Goal: Task Accomplishment & Management: Complete application form

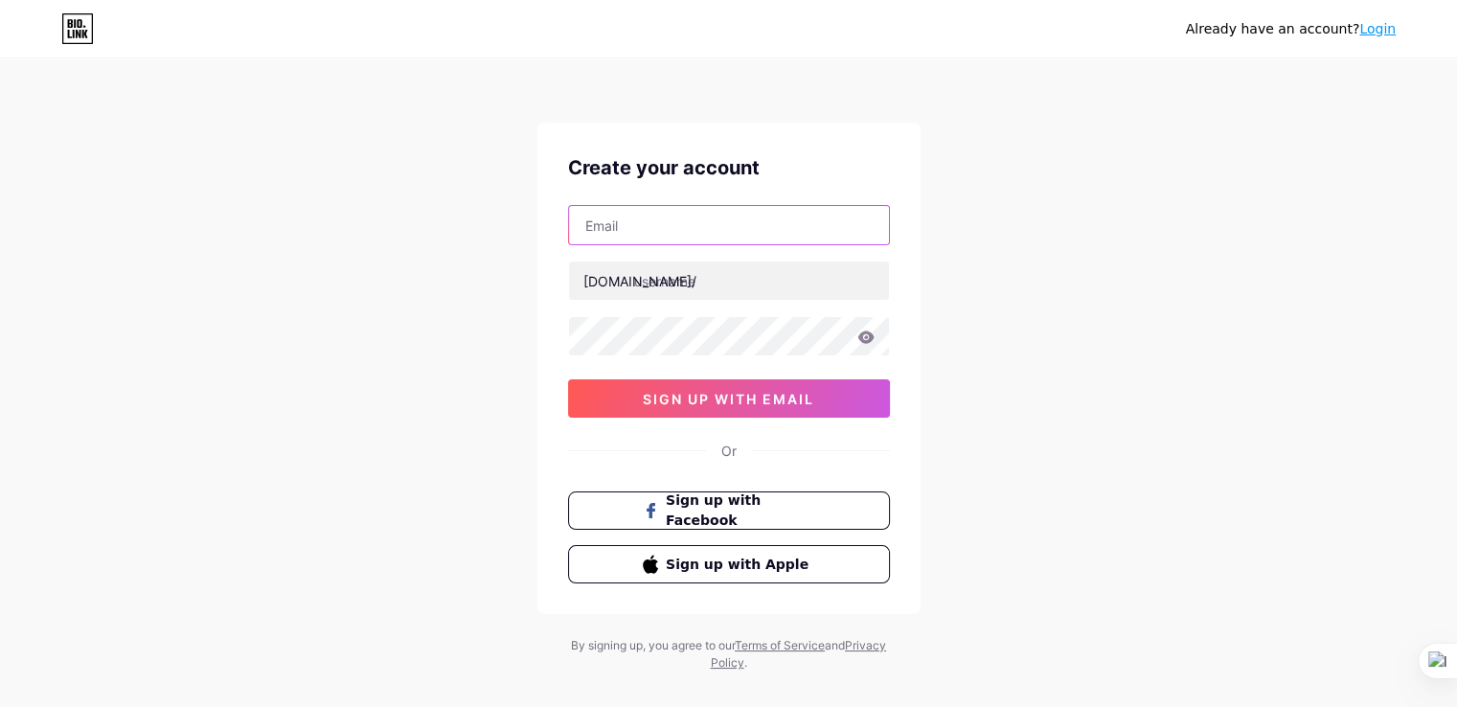
drag, startPoint x: 594, startPoint y: 230, endPoint x: 612, endPoint y: 219, distance: 21.0
click at [594, 230] on input "text" at bounding box center [729, 225] width 320 height 38
paste input "[EMAIL_ADDRESS][DOMAIN_NAME]"
type input "[EMAIL_ADDRESS][DOMAIN_NAME]"
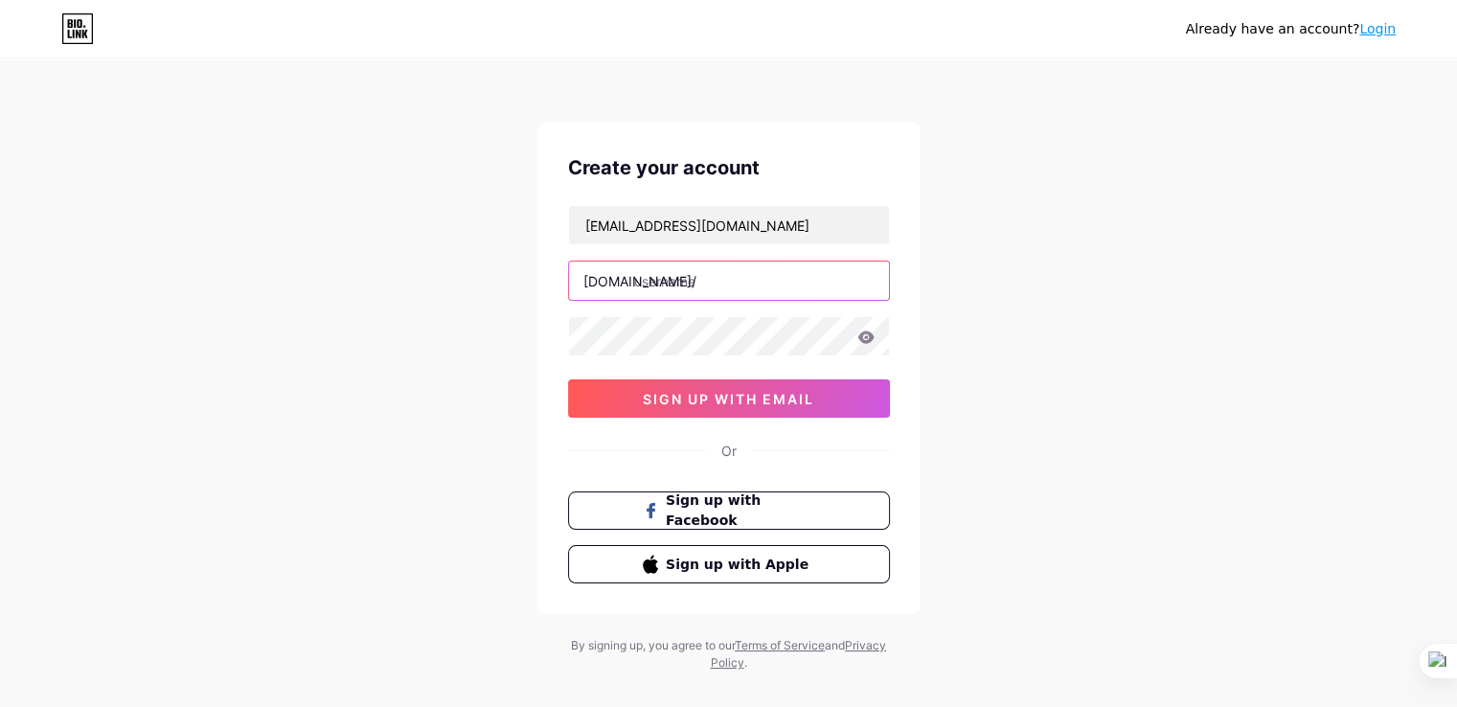
drag, startPoint x: 713, startPoint y: 291, endPoint x: 672, endPoint y: 261, distance: 50.8
click at [713, 291] on input "text" at bounding box center [729, 280] width 320 height 38
paste input "mm88e2"
type input "mm88e2"
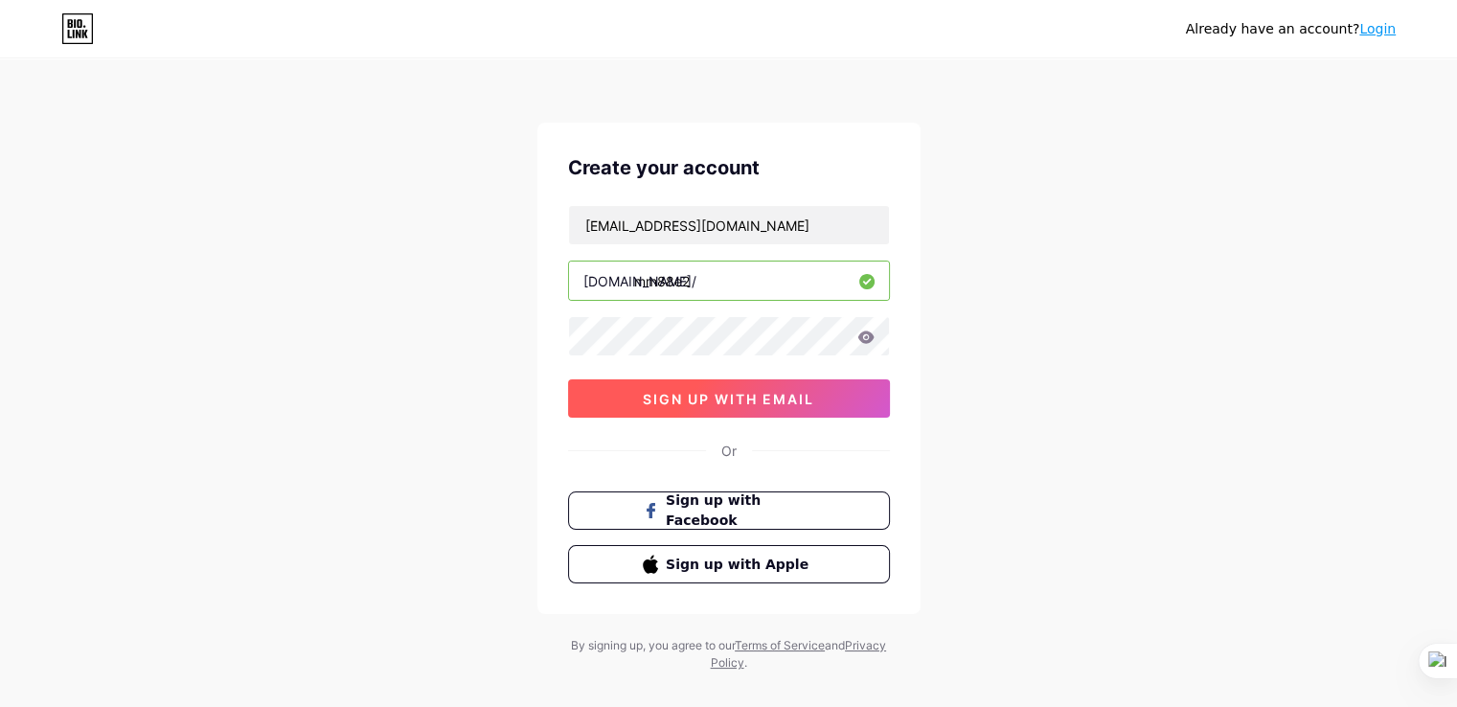
click at [751, 411] on button "sign up with email" at bounding box center [729, 398] width 322 height 38
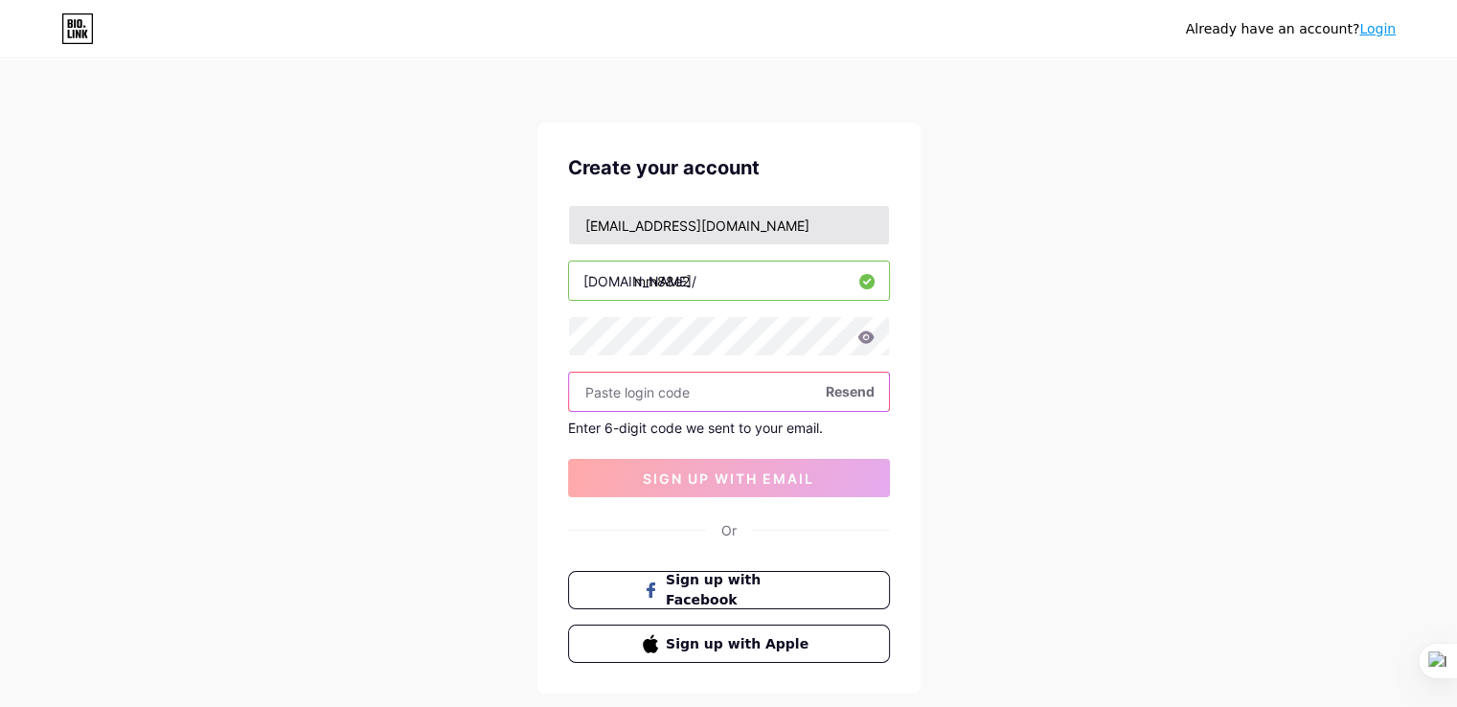
paste input "772161"
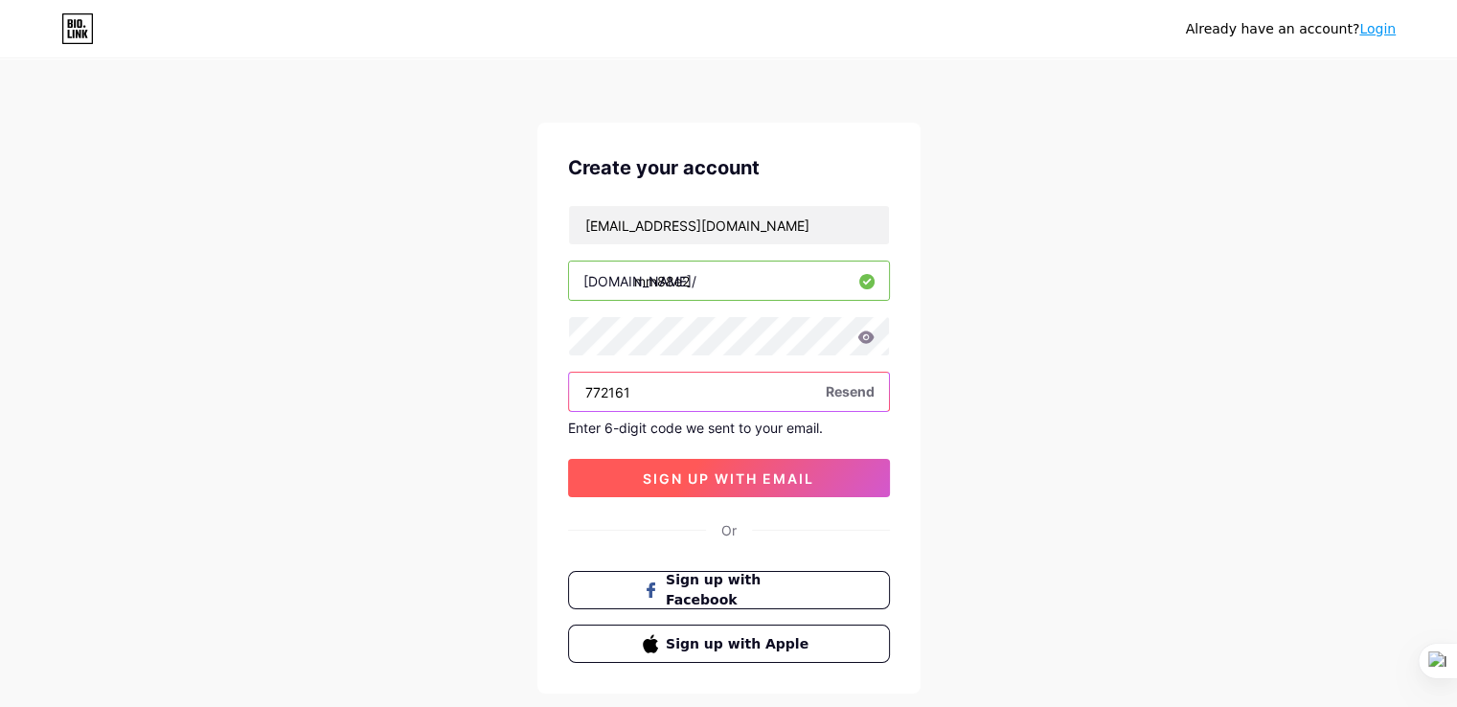
type input "772161"
click at [724, 486] on button "sign up with email" at bounding box center [729, 478] width 322 height 38
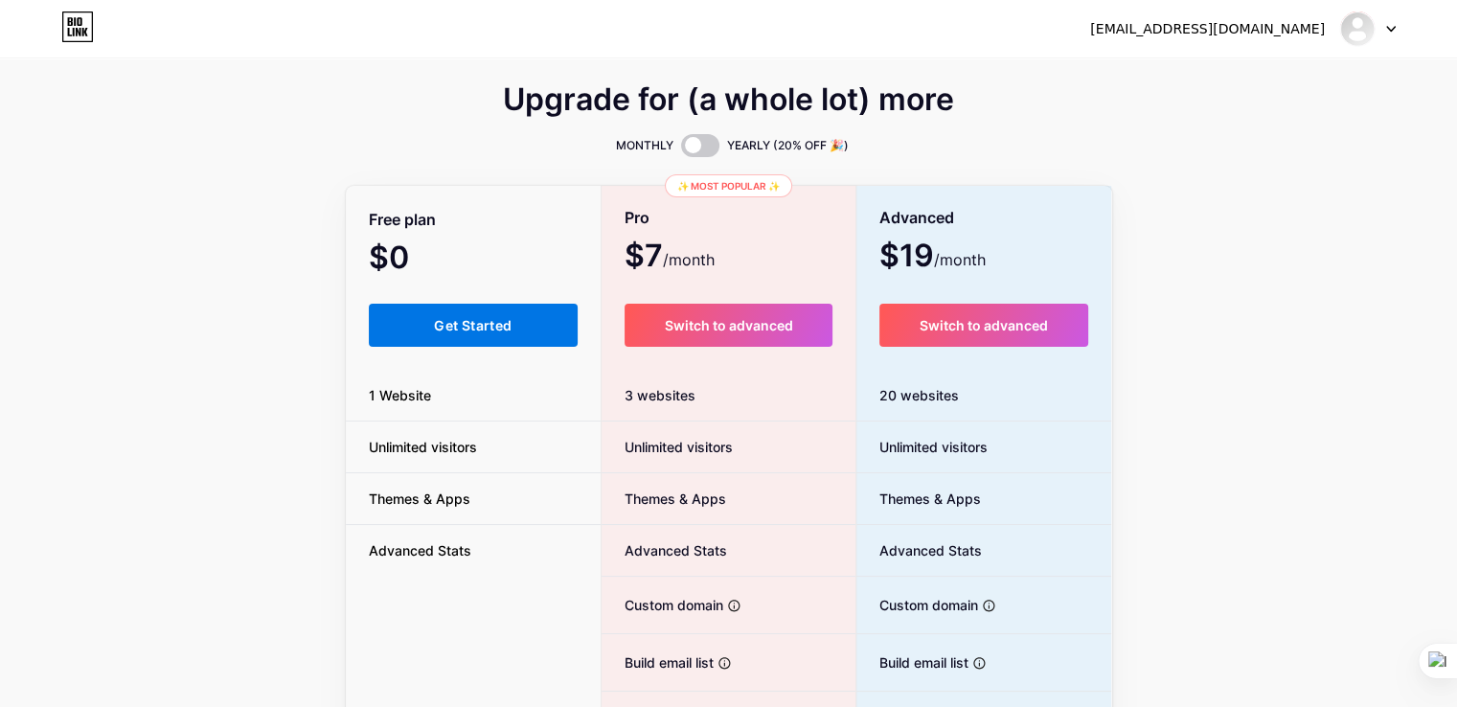
click at [490, 319] on span "Get Started" at bounding box center [473, 325] width 78 height 16
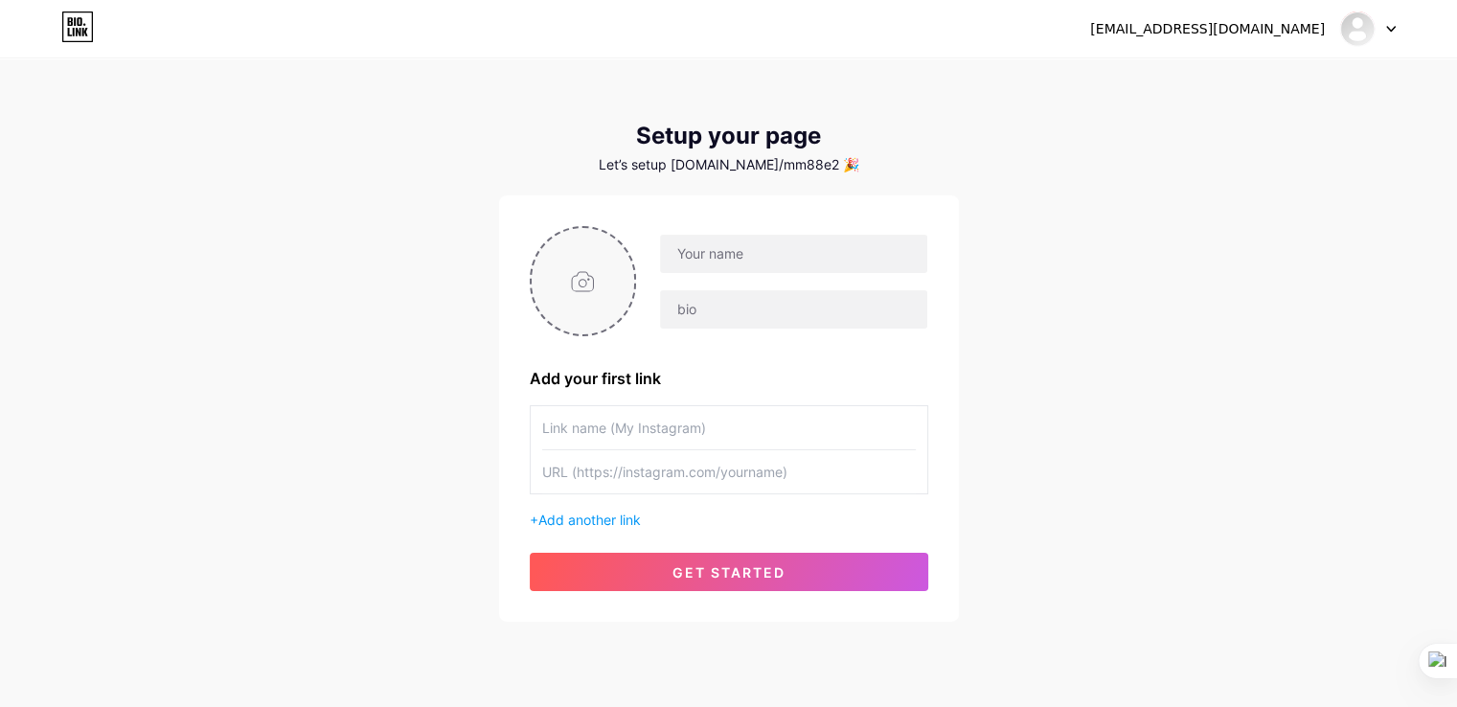
click at [605, 289] on input "file" at bounding box center [583, 281] width 103 height 106
type input "C:\fakepath\lgmm88.jpg"
click at [713, 250] on input "text" at bounding box center [793, 254] width 266 height 38
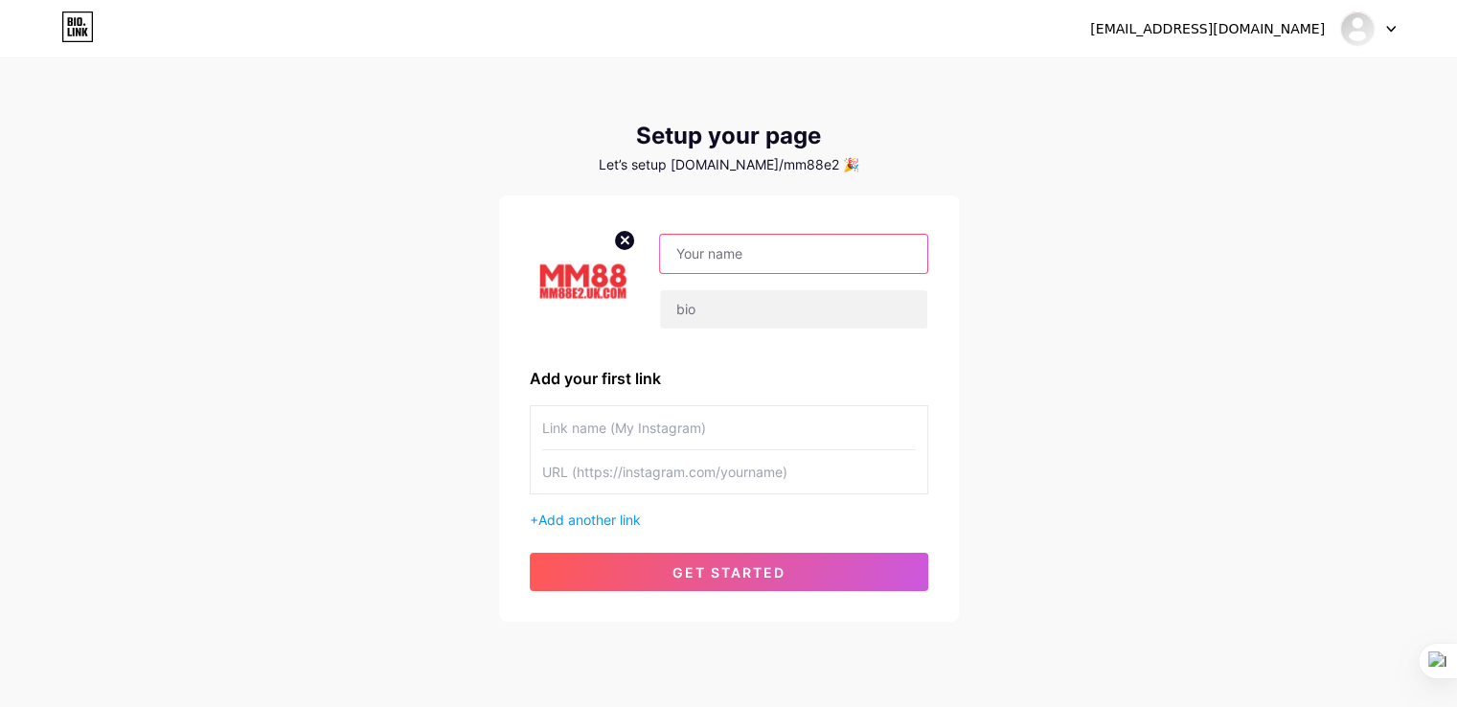
paste input "[PERSON_NAME] MM88"
type input "[PERSON_NAME] MM88"
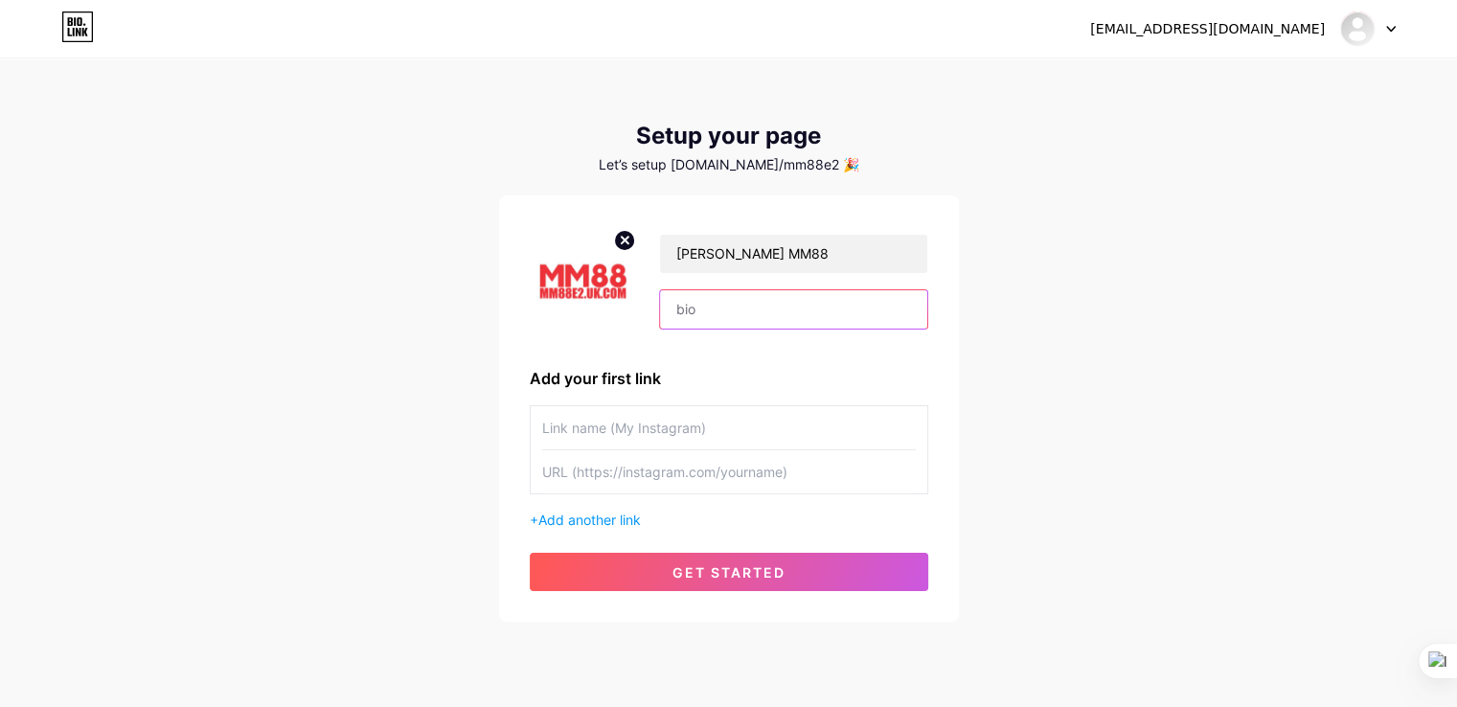
click at [719, 306] on input "text" at bounding box center [793, 309] width 266 height 38
paste input "Truy cập MM88 tại MM88 [PERSON_NAME] 2025. Link vào MM88 không bị chặn, an [PER…"
type input "Truy cập MM88 tại MM88 [PERSON_NAME] 2025. Link vào MM88 không bị chặn, an [PER…"
click at [638, 423] on input "text" at bounding box center [729, 427] width 374 height 43
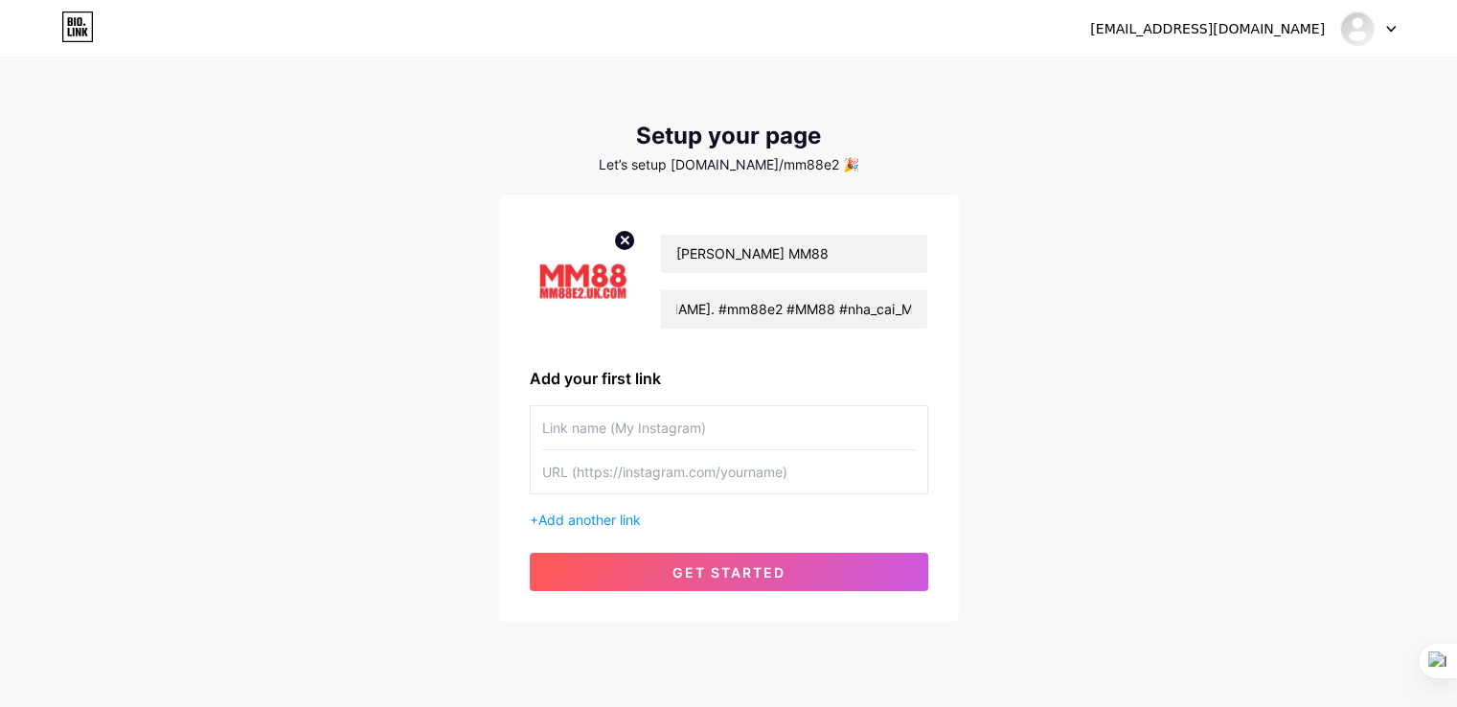
scroll to position [0, 0]
paste input "[URL][DOMAIN_NAME]"
type input "[URL][DOMAIN_NAME]"
click at [625, 464] on input "text" at bounding box center [729, 471] width 374 height 43
paste input "[URL][DOMAIN_NAME]"
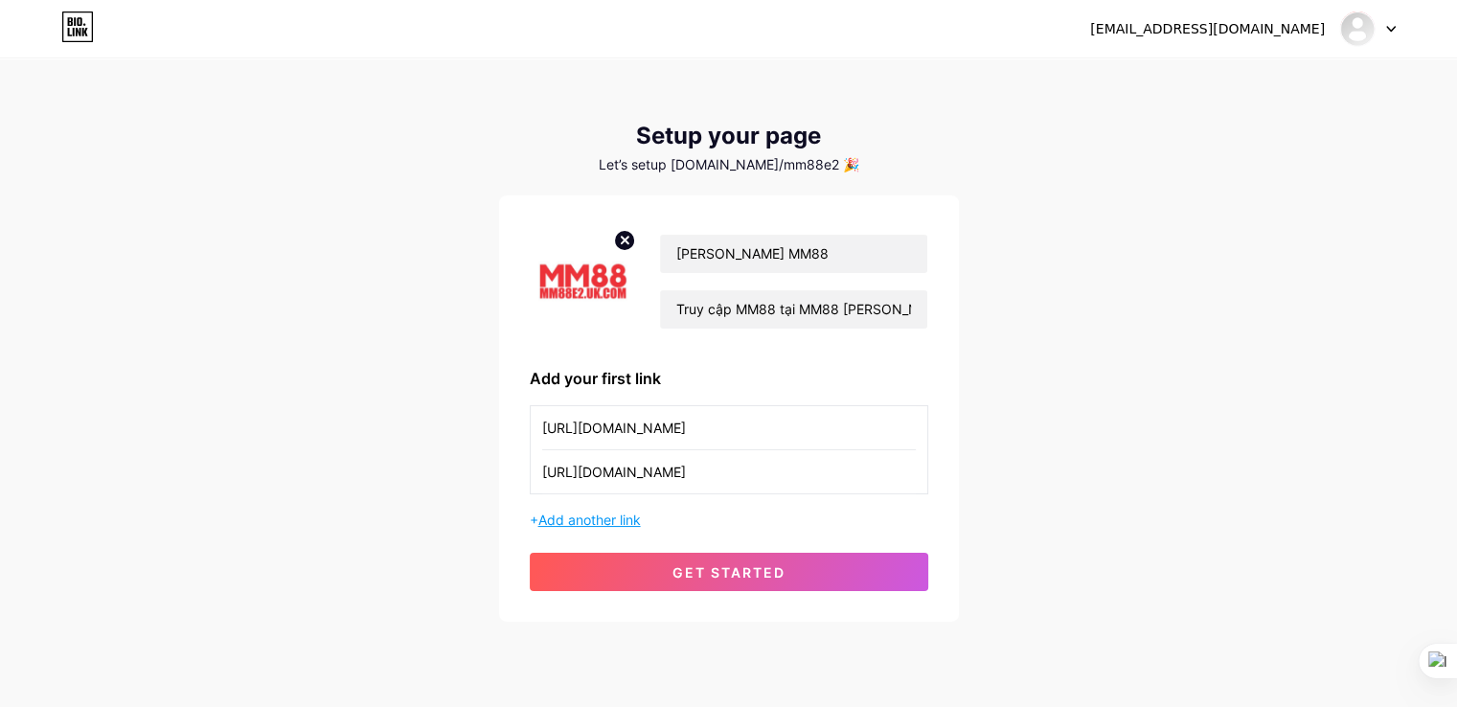
type input "[URL][DOMAIN_NAME]"
click at [599, 520] on span "Add another link" at bounding box center [589, 519] width 102 height 16
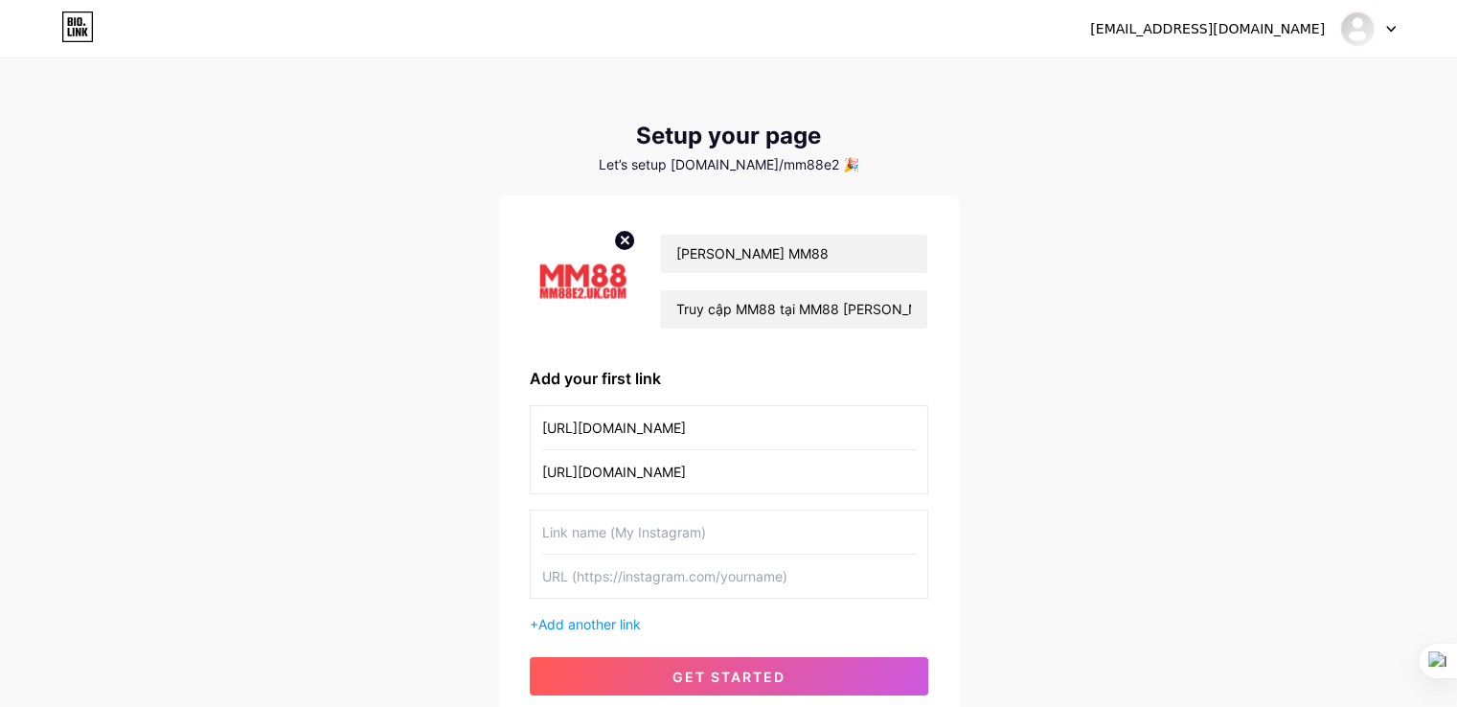
click at [579, 531] on input "text" at bounding box center [729, 531] width 374 height 43
paste input "[URL][DOMAIN_NAME]"
type input "[URL][DOMAIN_NAME]"
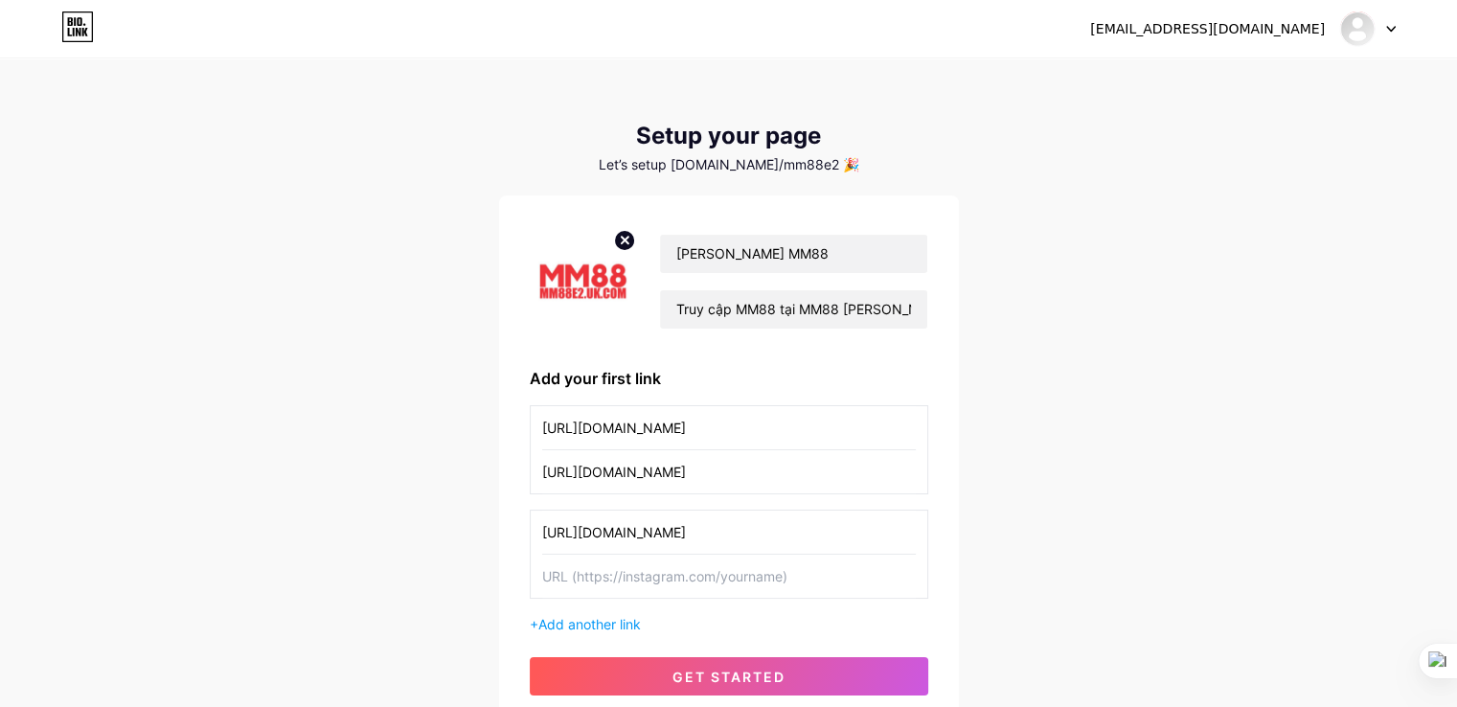
click at [639, 577] on input "text" at bounding box center [729, 576] width 374 height 43
paste input "[URL][DOMAIN_NAME]"
type input "[URL][DOMAIN_NAME]"
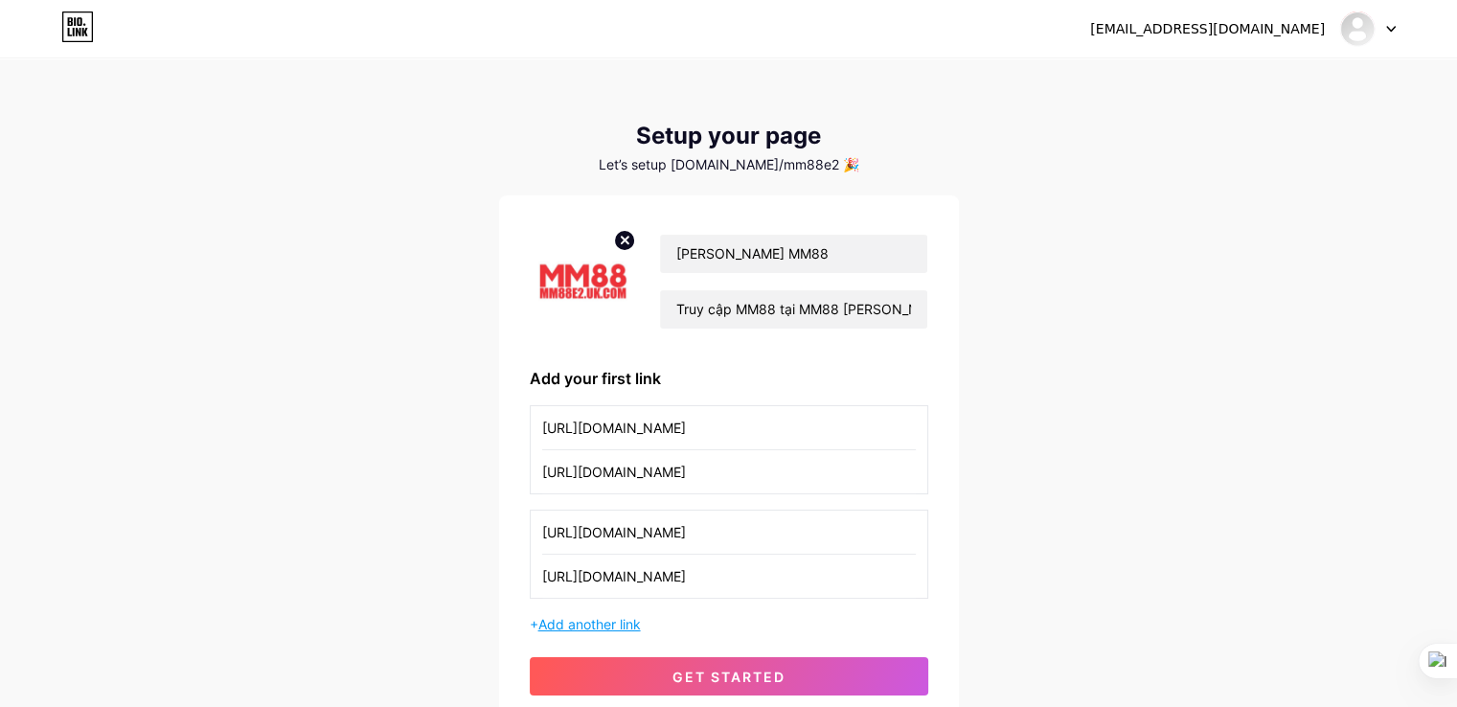
click at [594, 622] on span "Add another link" at bounding box center [589, 624] width 102 height 16
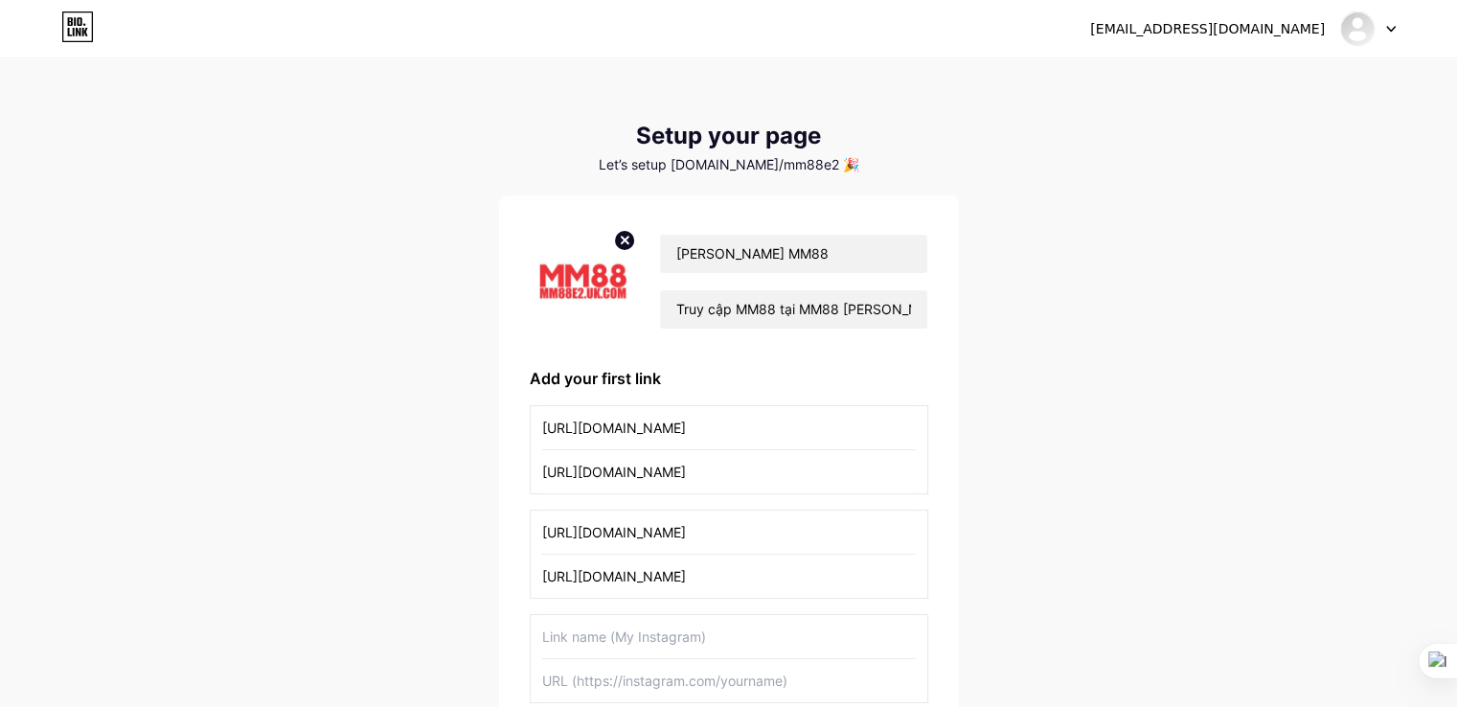
scroll to position [192, 0]
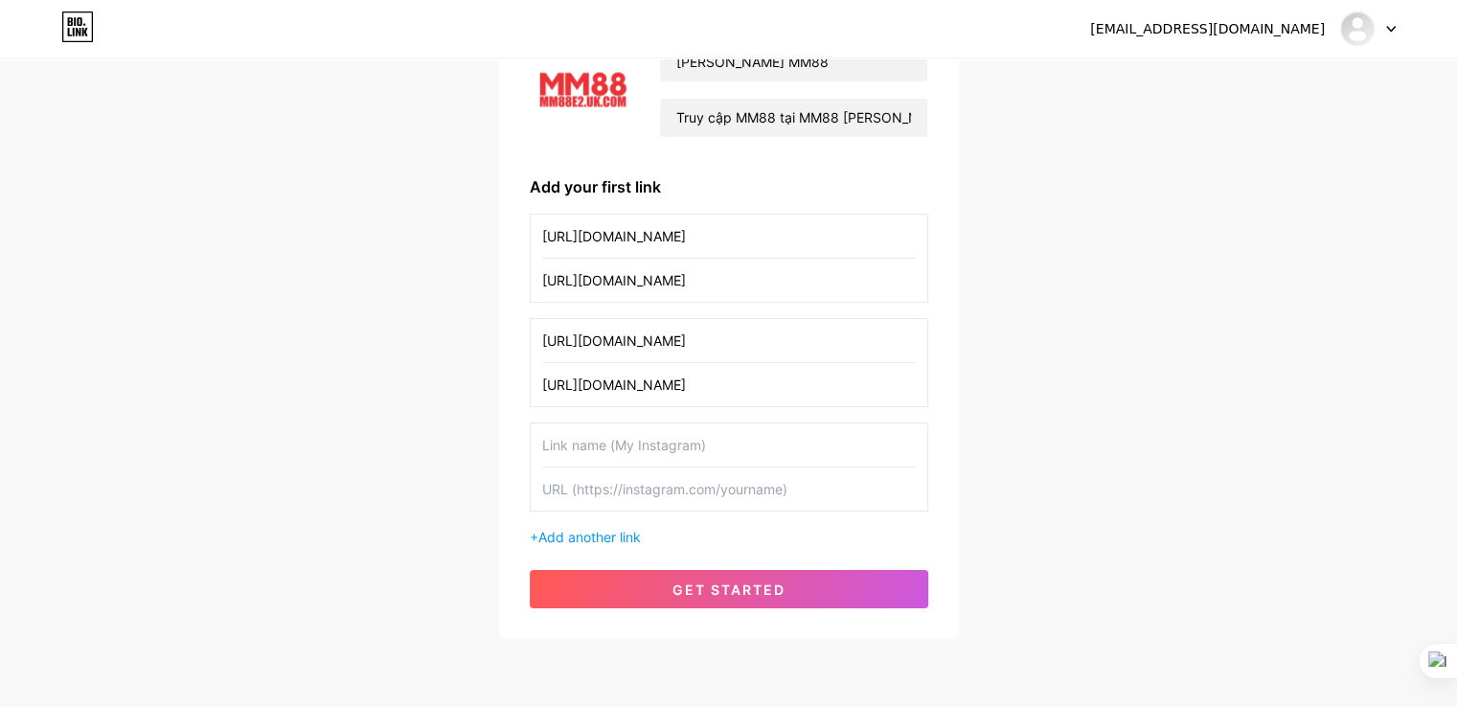
click at [603, 447] on input "text" at bounding box center [729, 444] width 374 height 43
paste input "[URL][DOMAIN_NAME]"
type input "[URL][DOMAIN_NAME]"
click at [624, 484] on input "text" at bounding box center [729, 488] width 374 height 43
paste input "[URL][DOMAIN_NAME]"
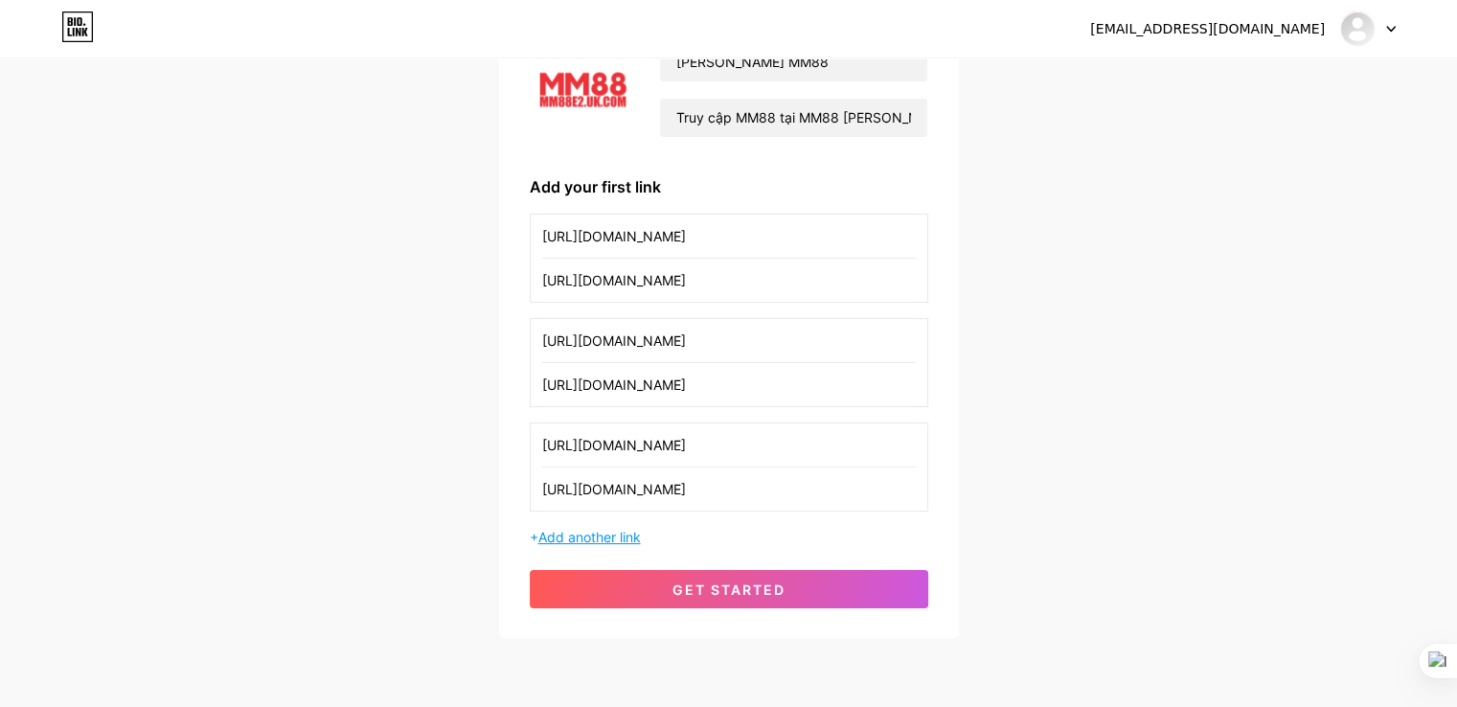
type input "[URL][DOMAIN_NAME]"
click at [602, 529] on span "Add another link" at bounding box center [589, 537] width 102 height 16
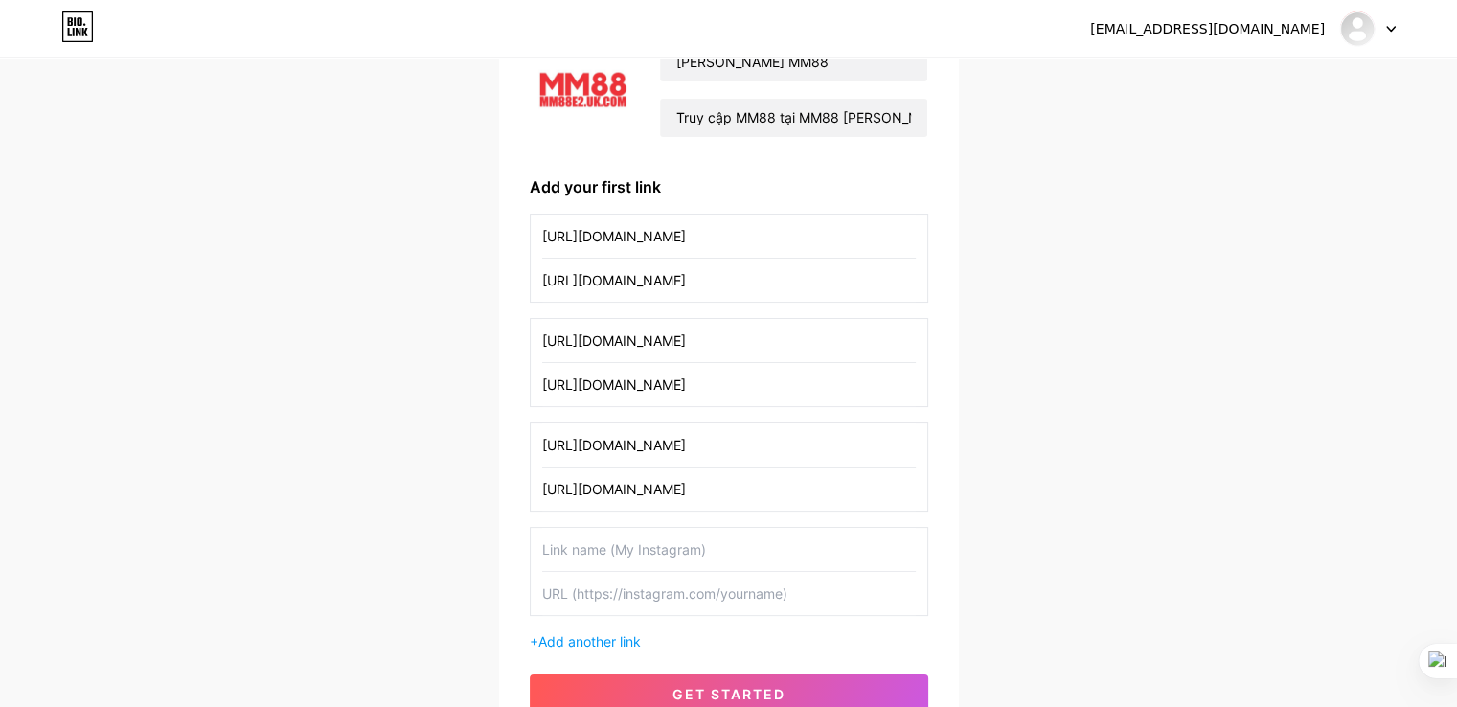
click at [624, 553] on input "text" at bounding box center [729, 549] width 374 height 43
paste input "[URL][DOMAIN_NAME]"
type input "[URL][DOMAIN_NAME]"
click at [625, 598] on input "text" at bounding box center [729, 593] width 374 height 43
paste input "[URL][DOMAIN_NAME]"
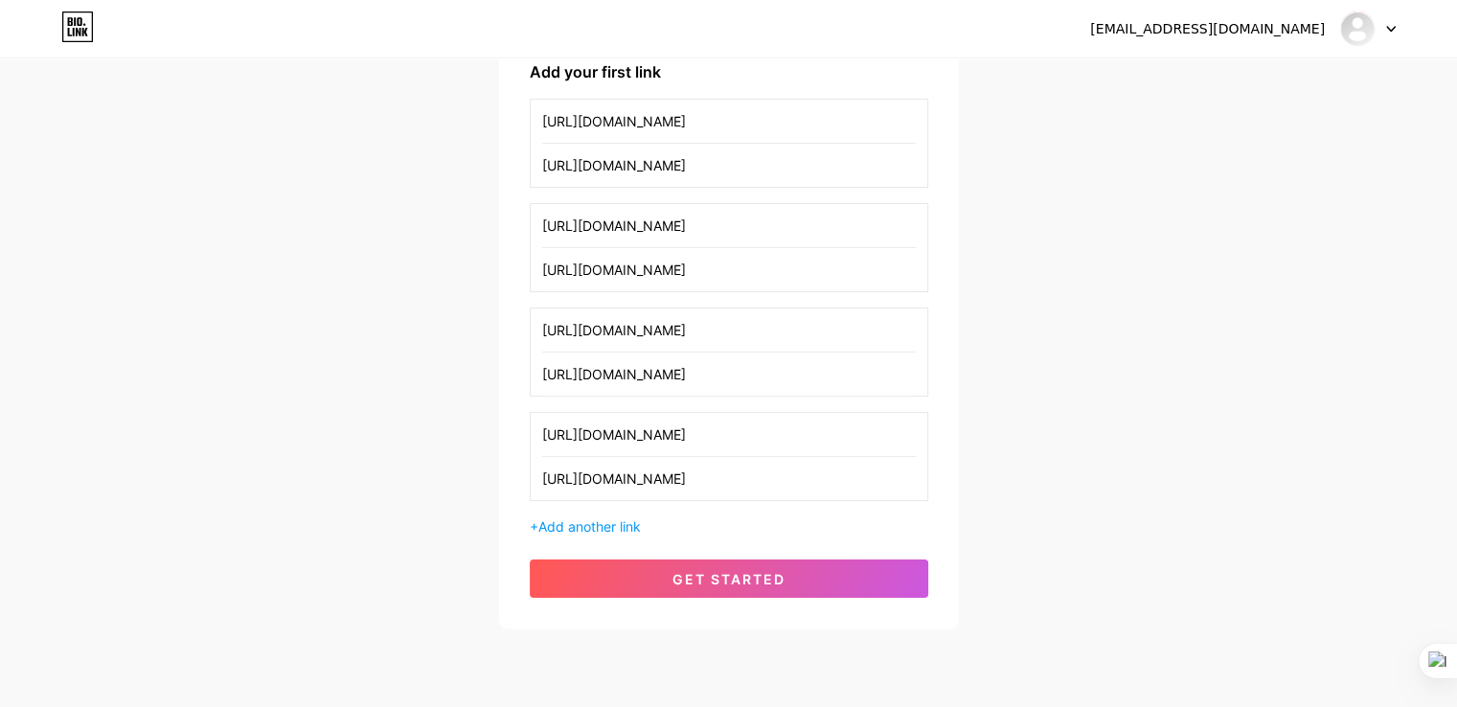
scroll to position [364, 0]
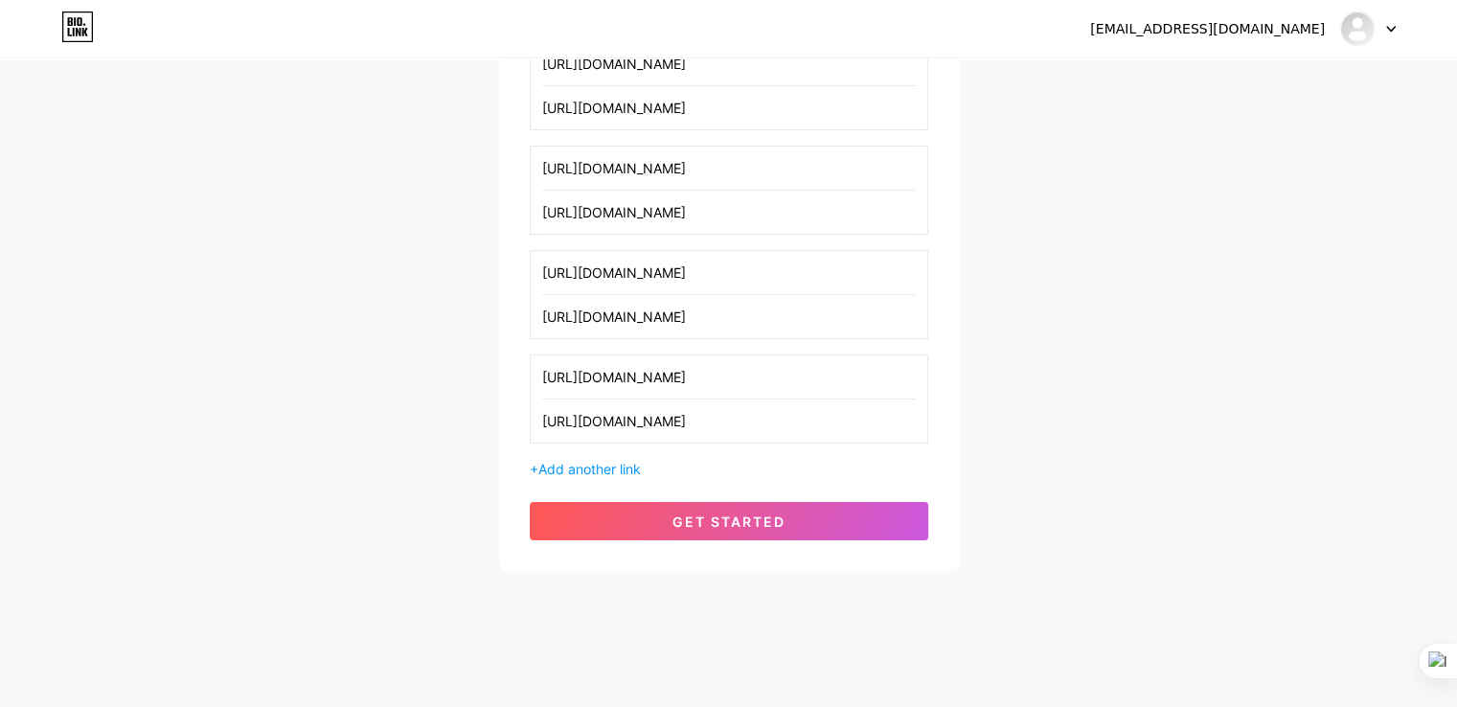
type input "[URL][DOMAIN_NAME]"
click at [768, 496] on div "[PERSON_NAME] MM88 Truy cập MM88 tại MM88 [PERSON_NAME] 2025. Link vào MM88 khô…" at bounding box center [729, 201] width 398 height 678
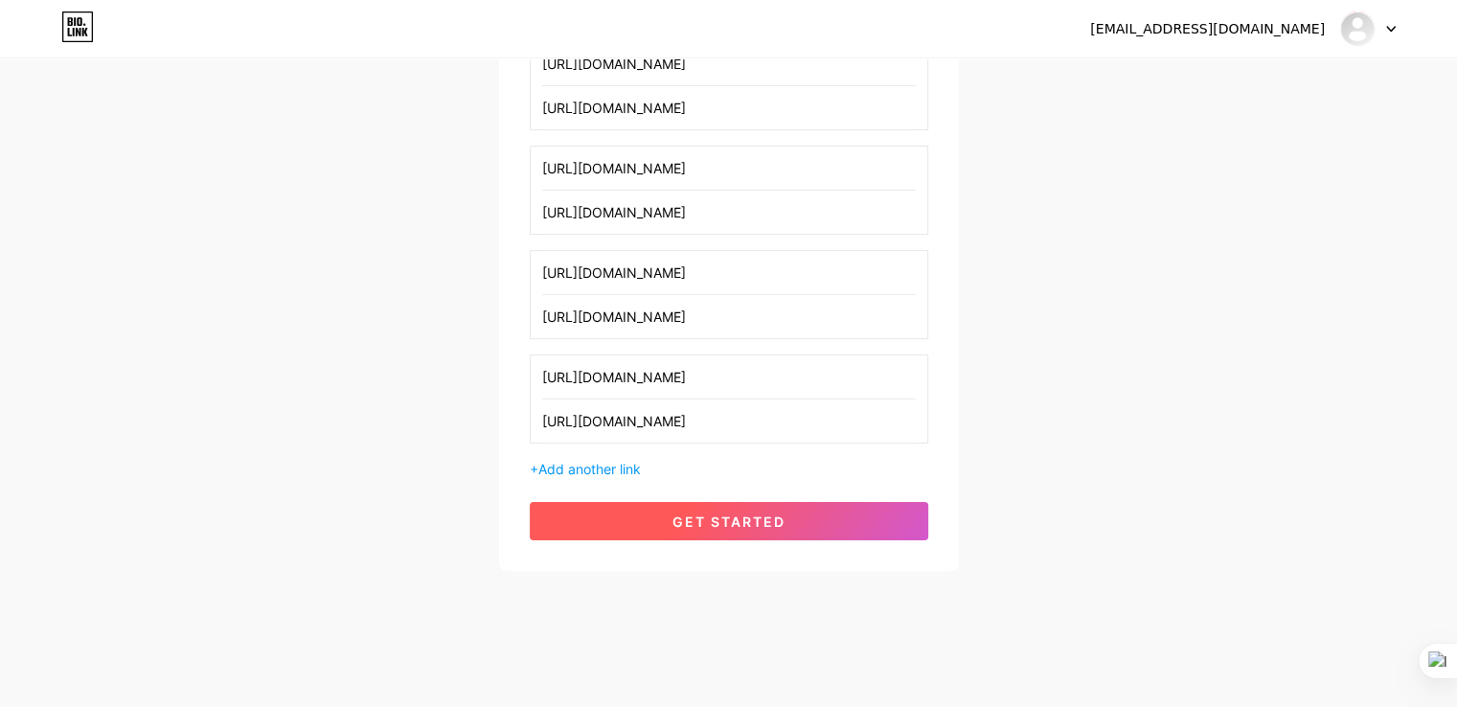
click at [770, 505] on button "get started" at bounding box center [729, 521] width 398 height 38
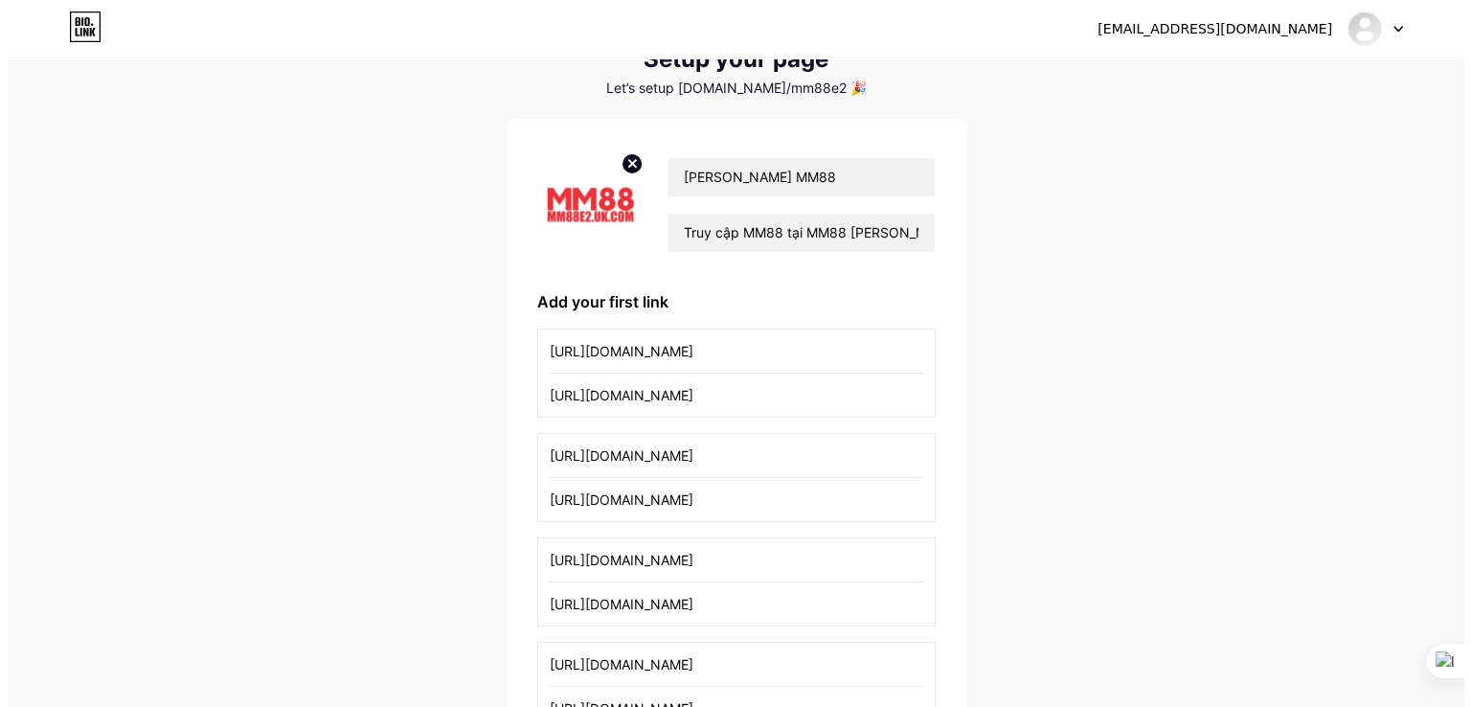
scroll to position [0, 0]
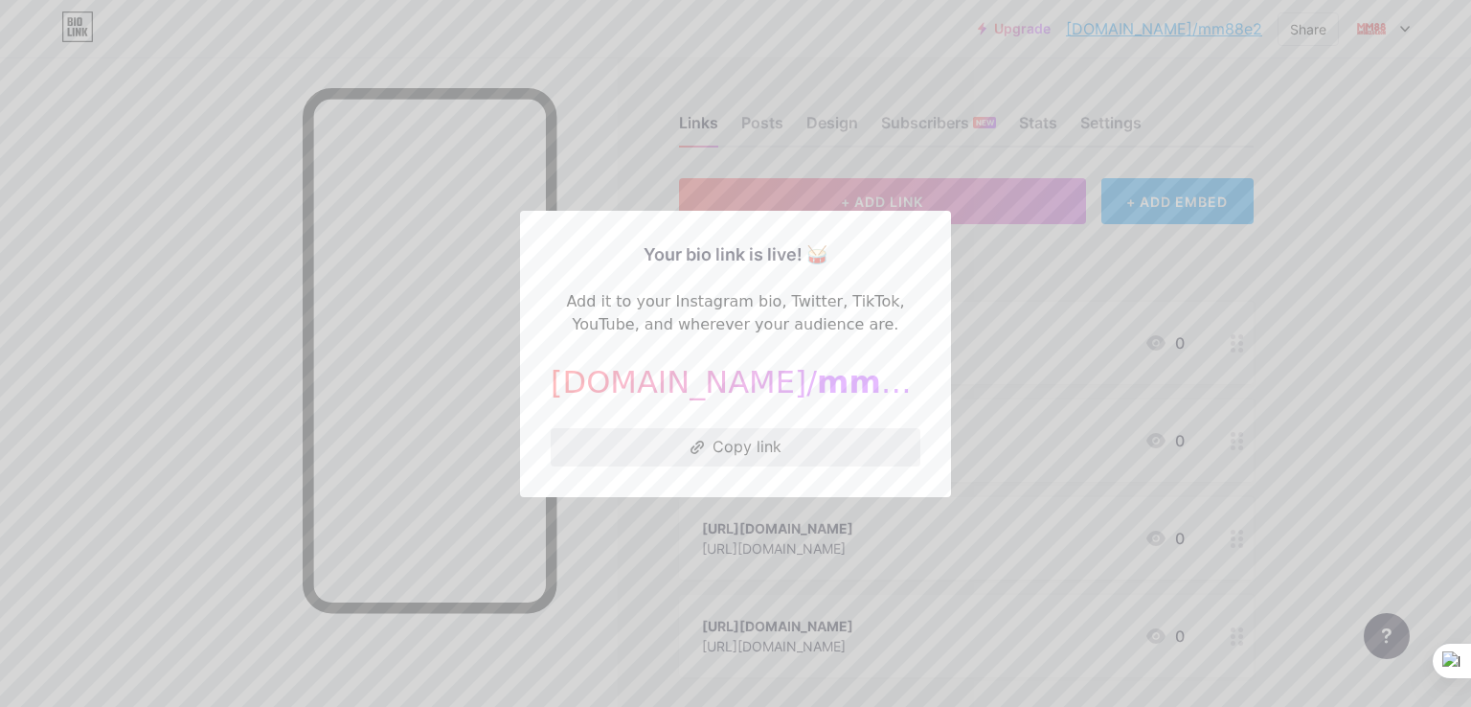
click at [736, 444] on button "Copy link" at bounding box center [736, 447] width 370 height 38
